Goal: Task Accomplishment & Management: Use online tool/utility

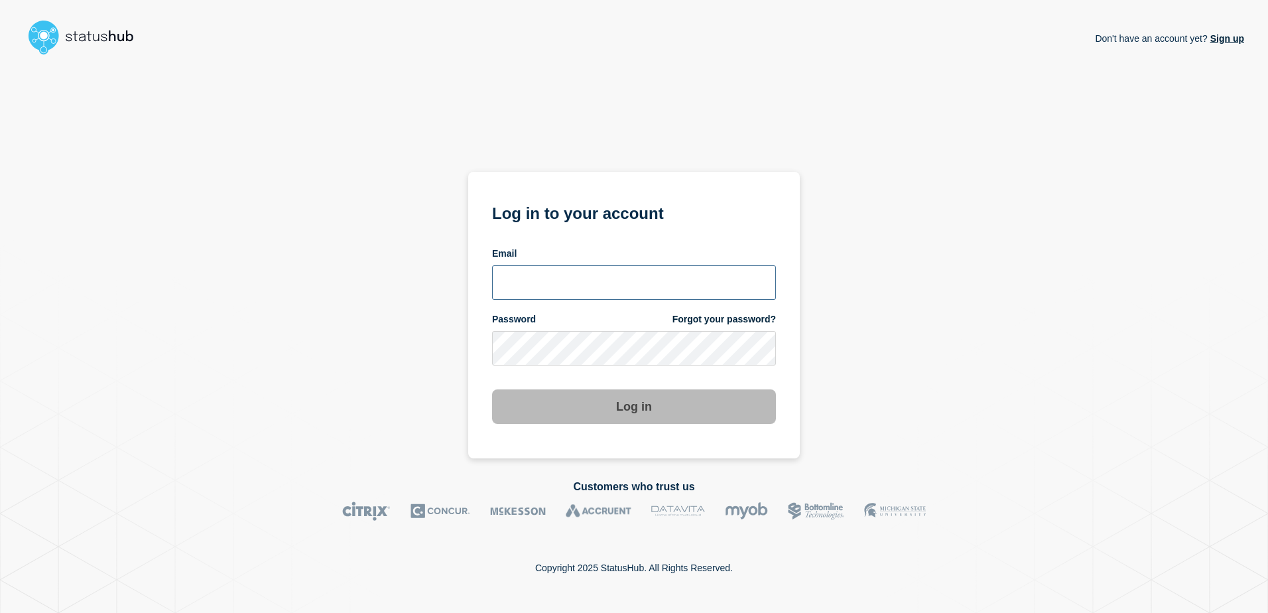
type input "[PERSON_NAME][EMAIL_ADDRESS][PERSON_NAME][DOMAIN_NAME]"
click at [640, 412] on button "Log in" at bounding box center [634, 406] width 284 height 34
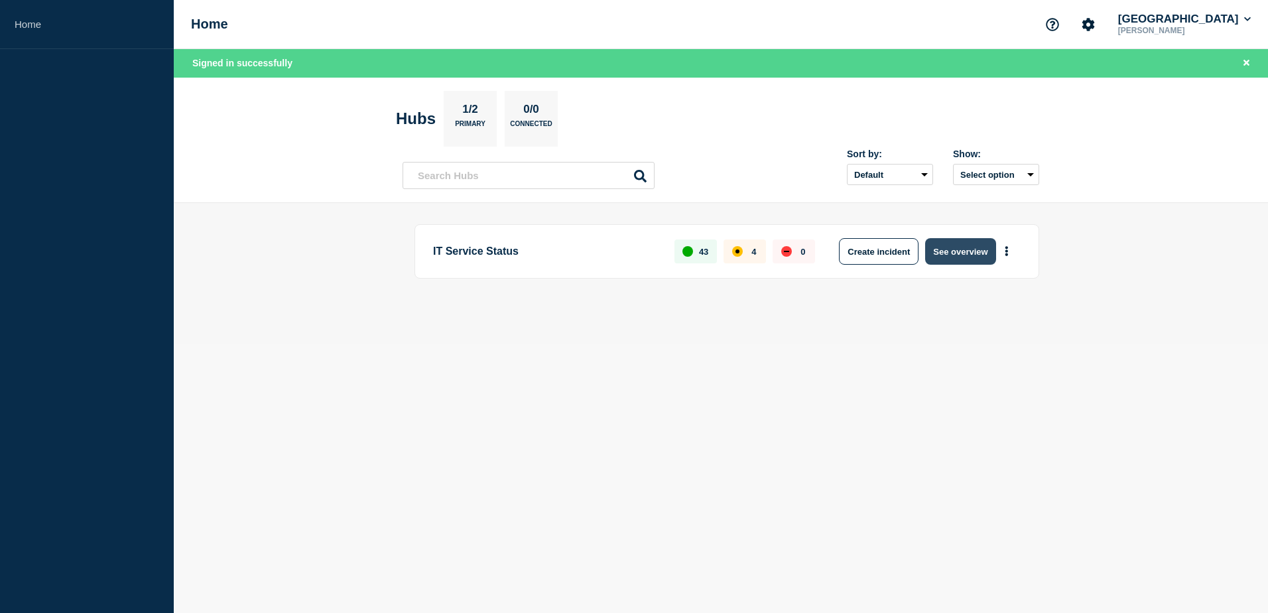
click at [962, 247] on button "See overview" at bounding box center [960, 251] width 70 height 27
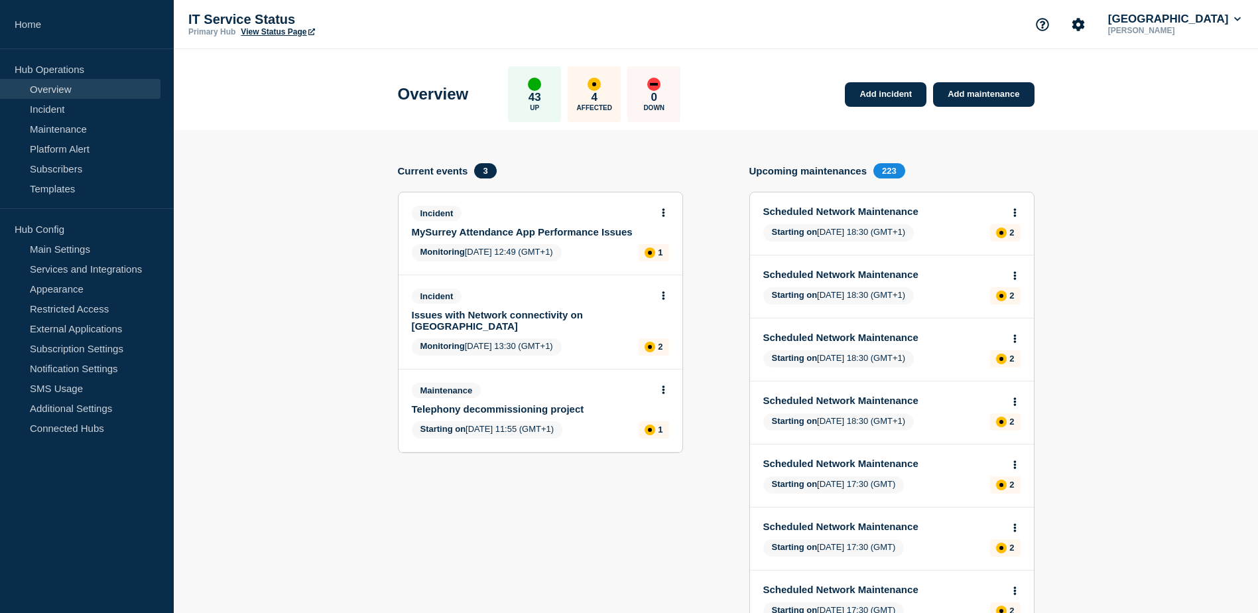
click at [511, 302] on div "Incident" at bounding box center [535, 295] width 246 height 15
click at [548, 309] on link "Issues with Network connectivity on Manor Park Campus" at bounding box center [531, 320] width 239 height 23
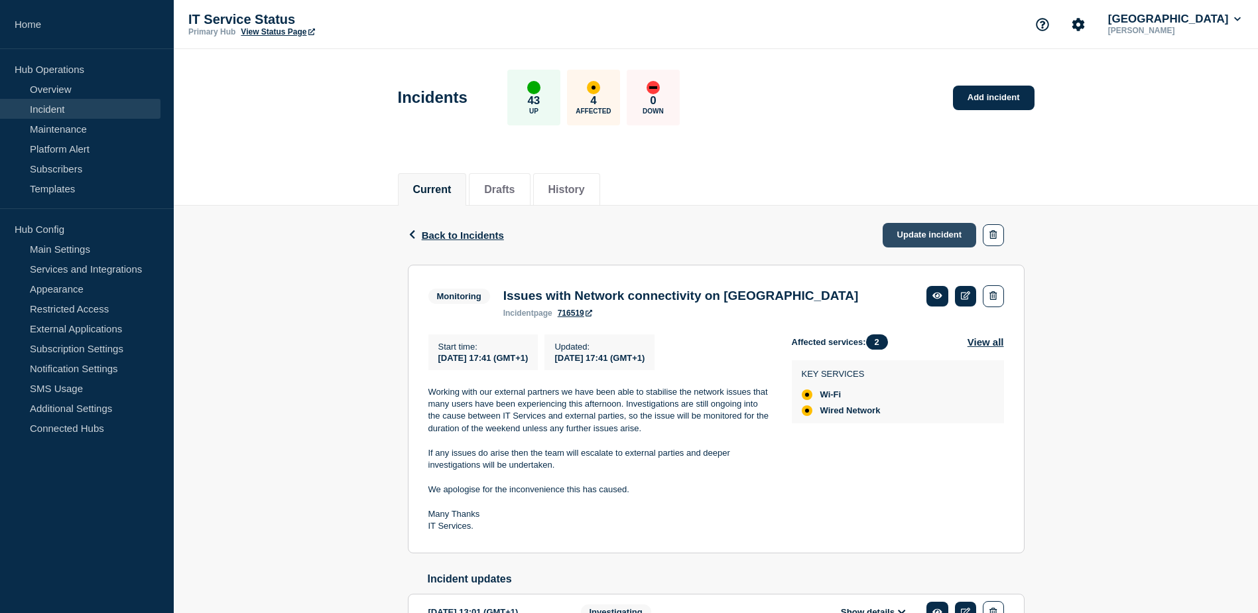
click at [924, 237] on link "Update incident" at bounding box center [930, 235] width 94 height 25
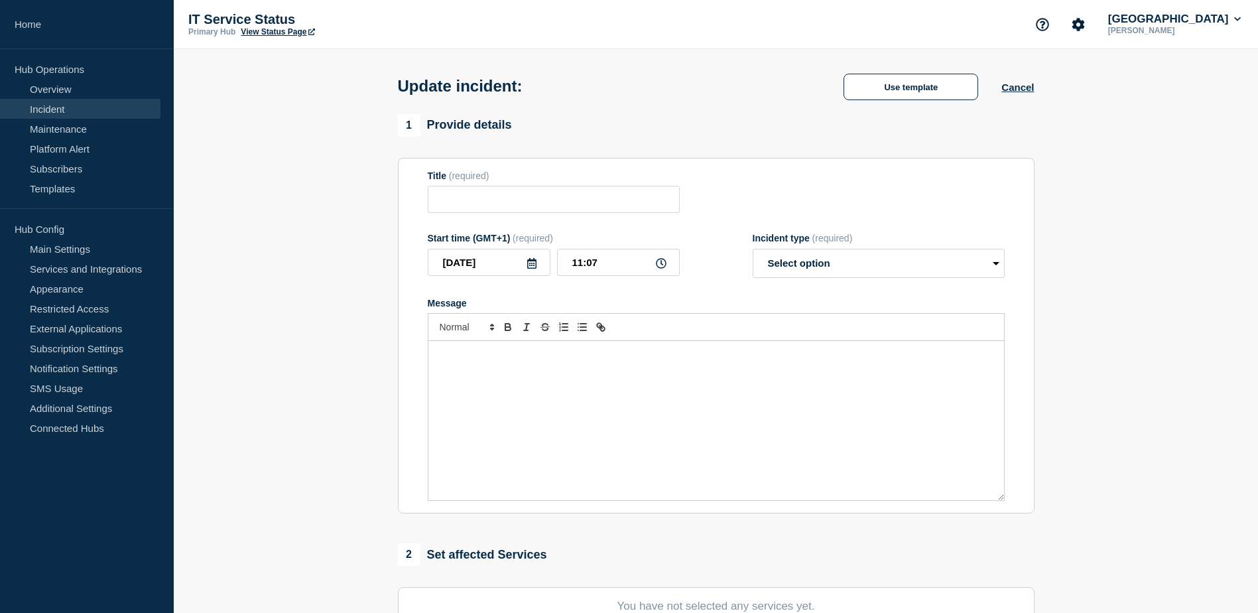
type input "Issues with Network connectivity on Manor Park Campus"
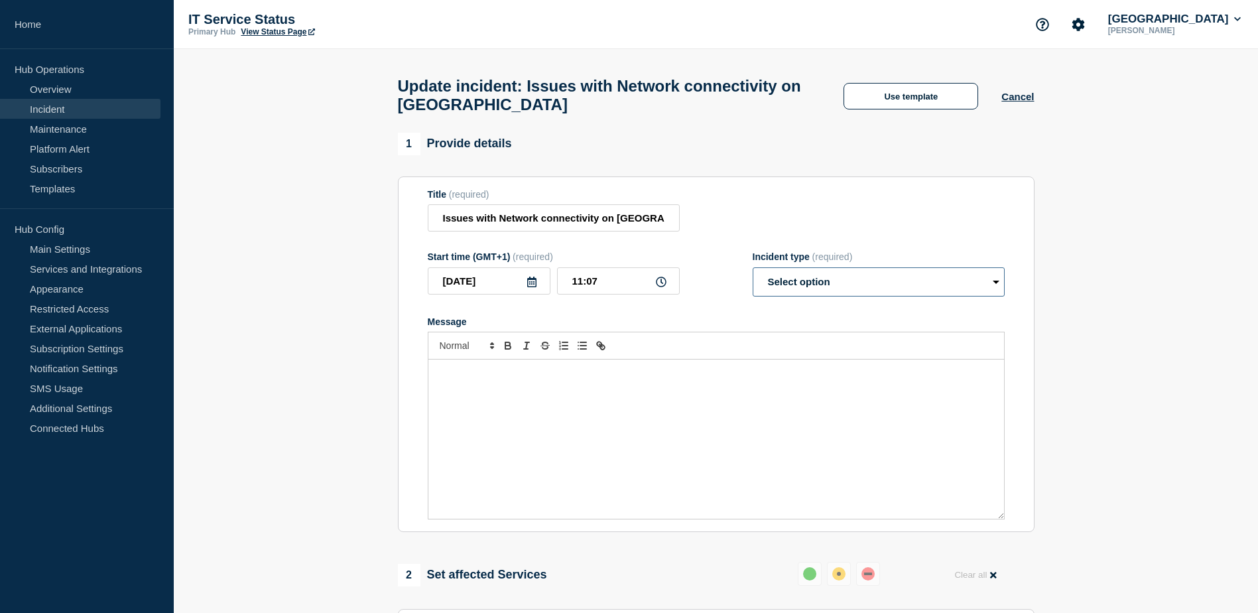
click at [995, 292] on select "Select option Investigating Identified Monitoring Resolved" at bounding box center [879, 281] width 252 height 29
select select "monitoring"
click at [753, 273] on select "Select option Investigating Identified Monitoring Resolved" at bounding box center [879, 281] width 252 height 29
click at [944, 379] on p "Message" at bounding box center [716, 373] width 556 height 12
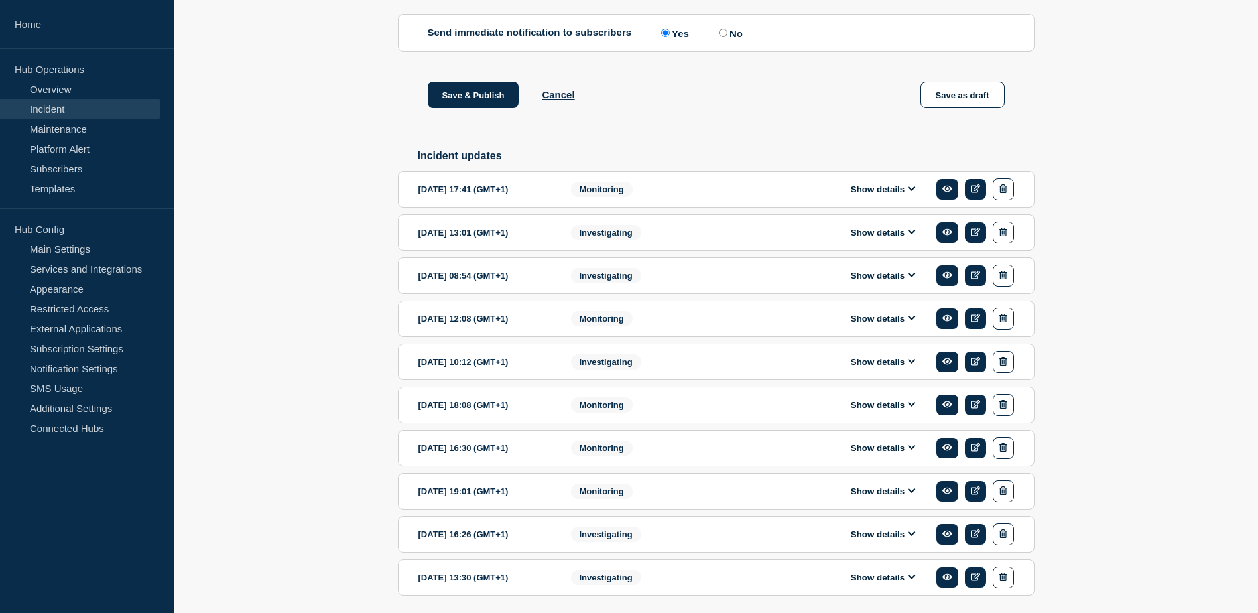
scroll to position [916, 0]
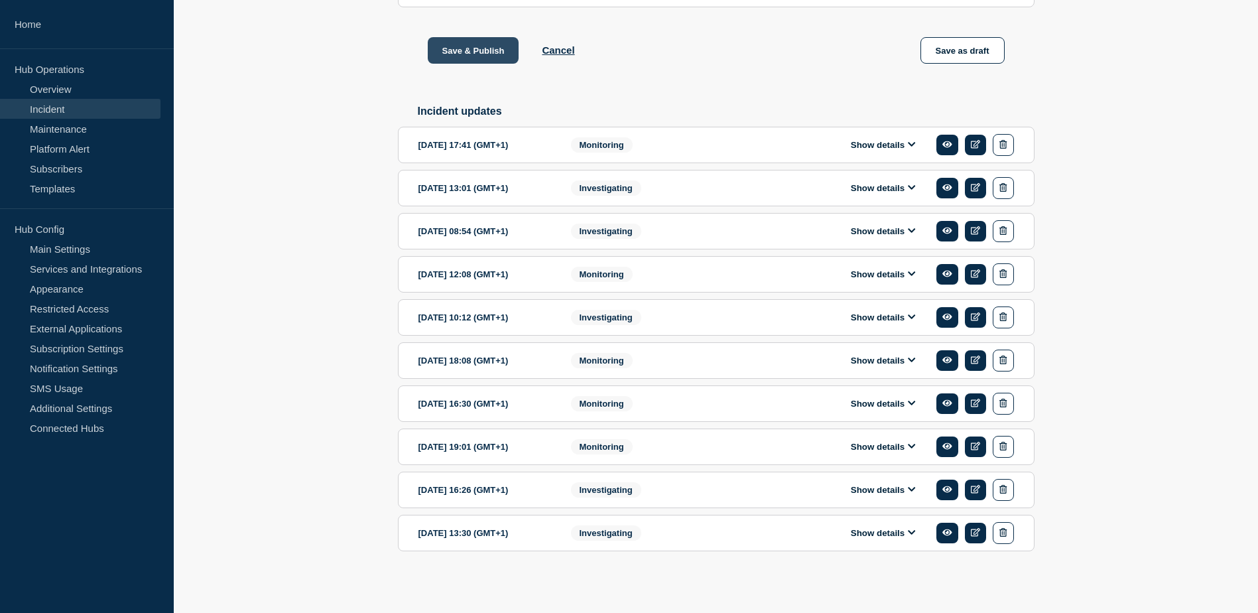
click at [456, 42] on button "Save & Publish" at bounding box center [474, 50] width 92 height 27
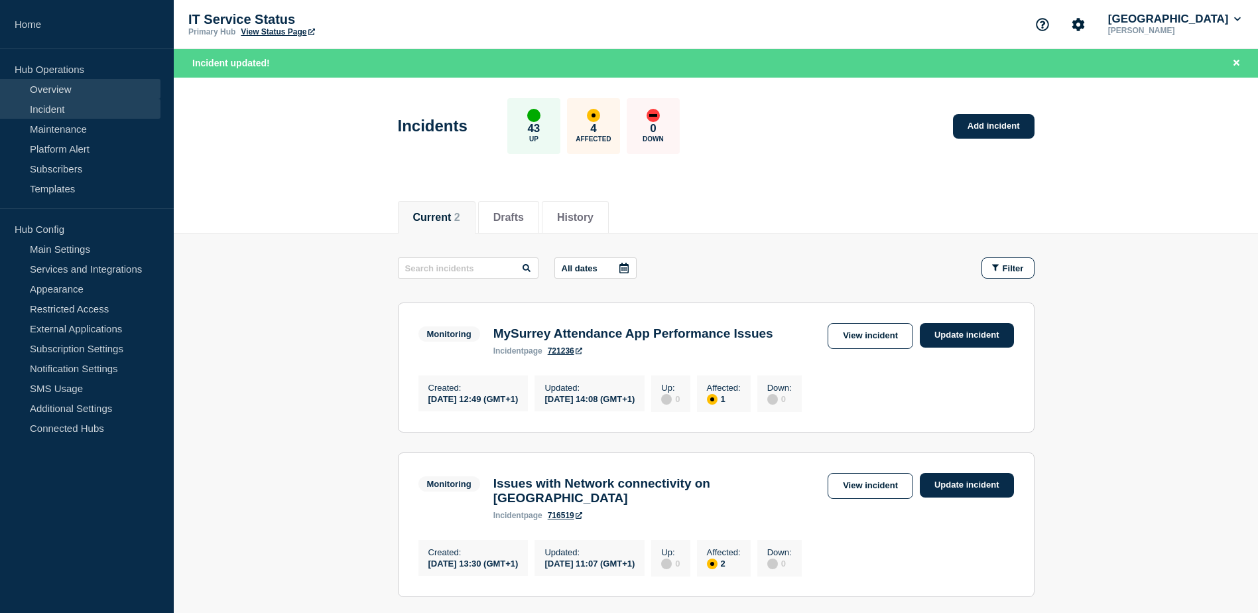
click at [60, 94] on link "Overview" at bounding box center [80, 89] width 160 height 20
